Goal: Task Accomplishment & Management: Use online tool/utility

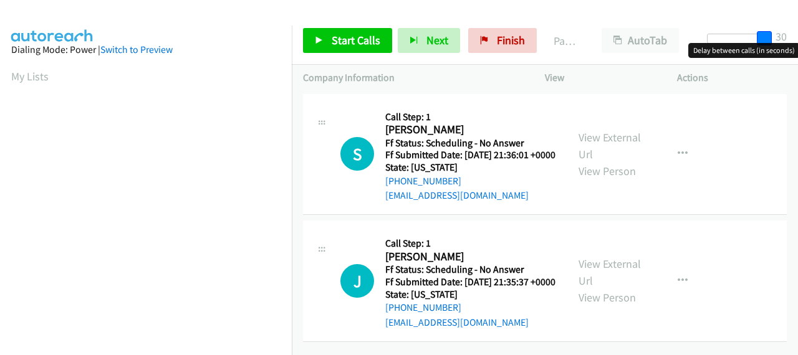
drag, startPoint x: 712, startPoint y: 40, endPoint x: 705, endPoint y: 46, distance: 8.8
click at [788, 40] on div "Start Calls Pause Next Finish Paused AutoTab AutoTab 30" at bounding box center [545, 41] width 506 height 48
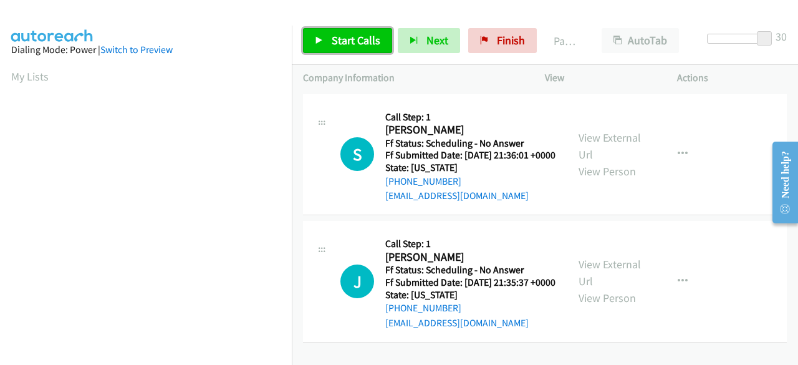
click at [359, 32] on link "Start Calls" at bounding box center [347, 40] width 89 height 25
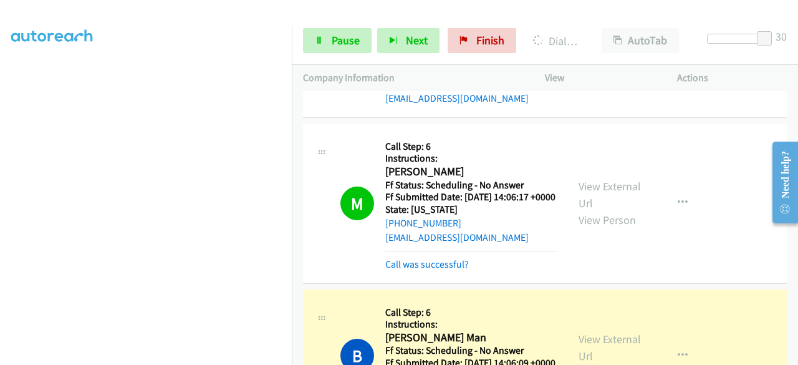
scroll to position [2493, 0]
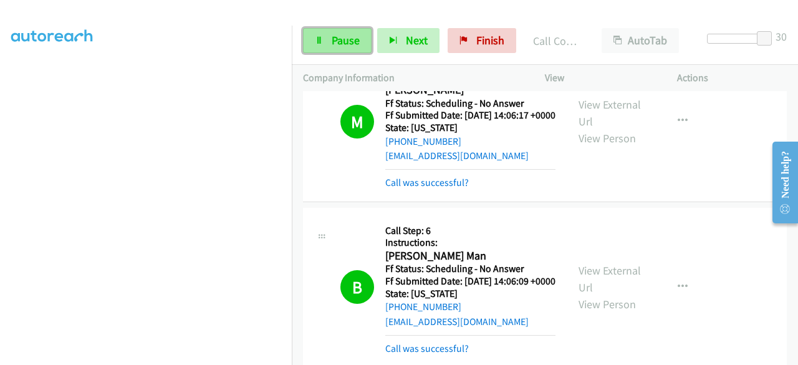
click at [352, 38] on span "Pause" at bounding box center [346, 40] width 28 height 14
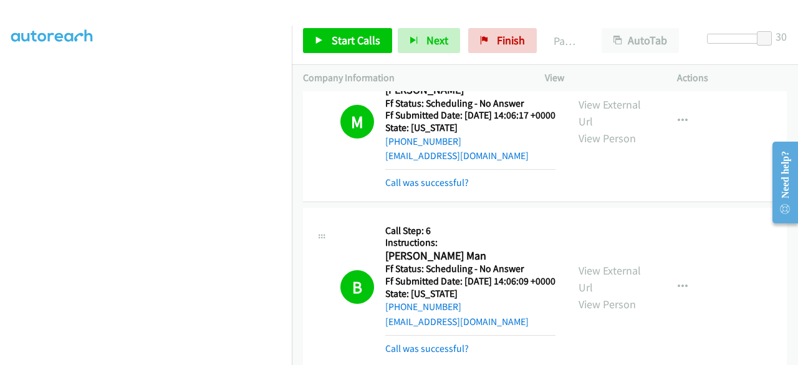
click at [340, 27] on div "Start Calls Pause Next Finish Paused AutoTab AutoTab 30" at bounding box center [545, 41] width 506 height 48
click at [346, 39] on span "Start Calls" at bounding box center [356, 40] width 49 height 14
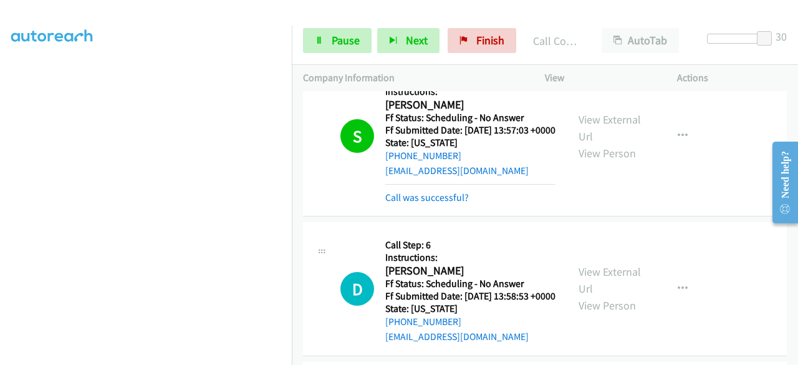
scroll to position [3252, 0]
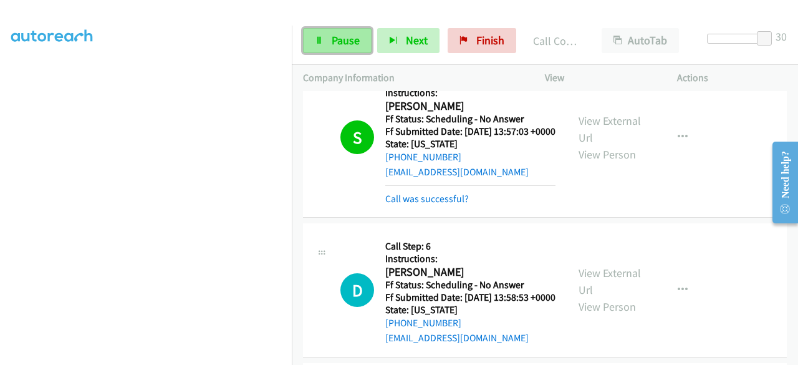
click at [351, 47] on span "Pause" at bounding box center [346, 40] width 28 height 14
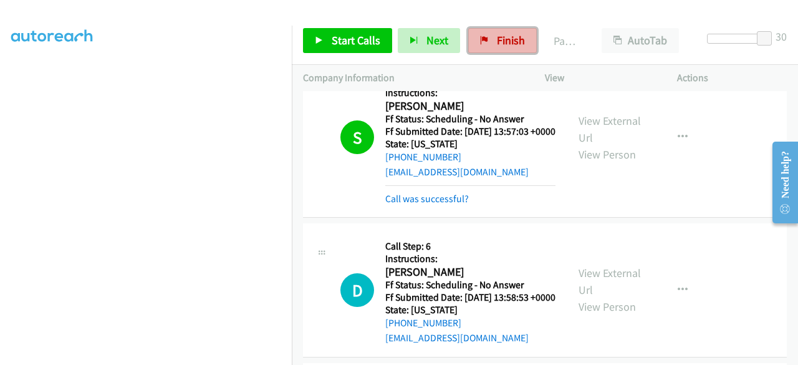
click at [516, 39] on span "Finish" at bounding box center [511, 40] width 28 height 14
